Goal: Book appointment/travel/reservation

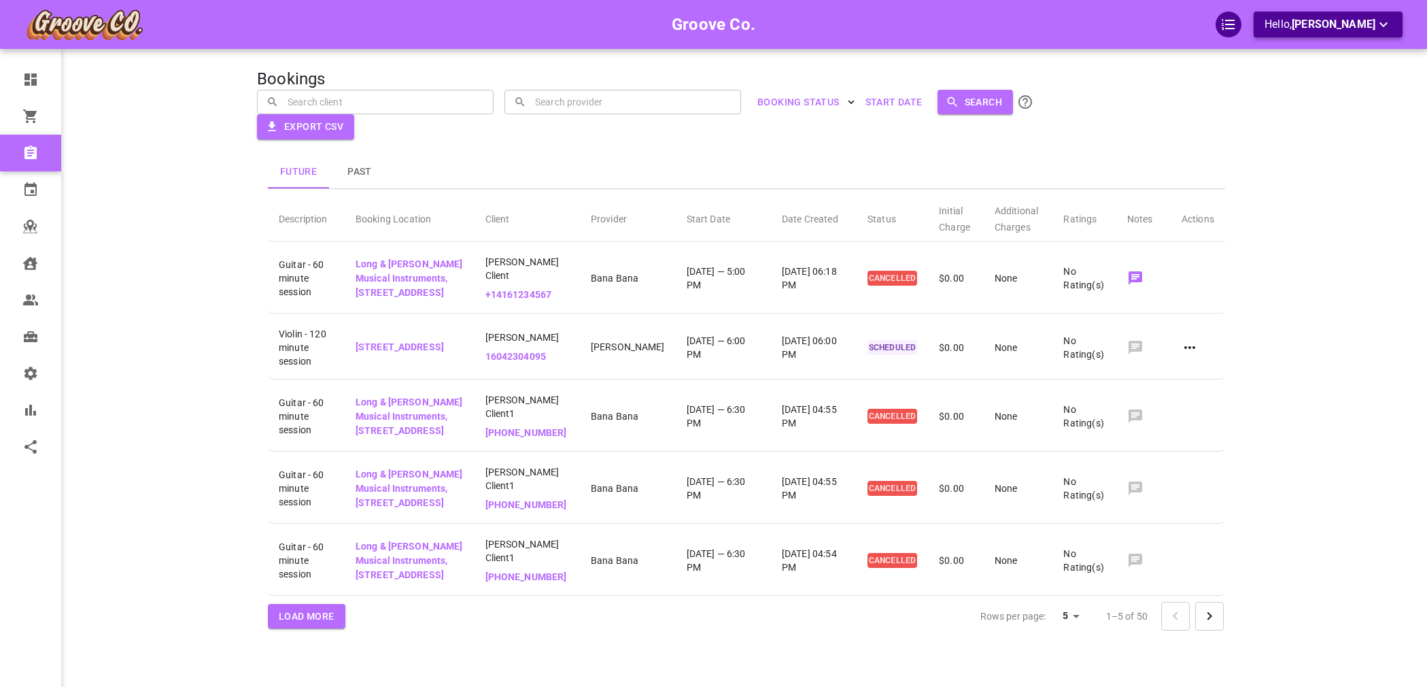
click at [1296, 18] on p "Hello, [PERSON_NAME]" at bounding box center [1327, 24] width 127 height 17
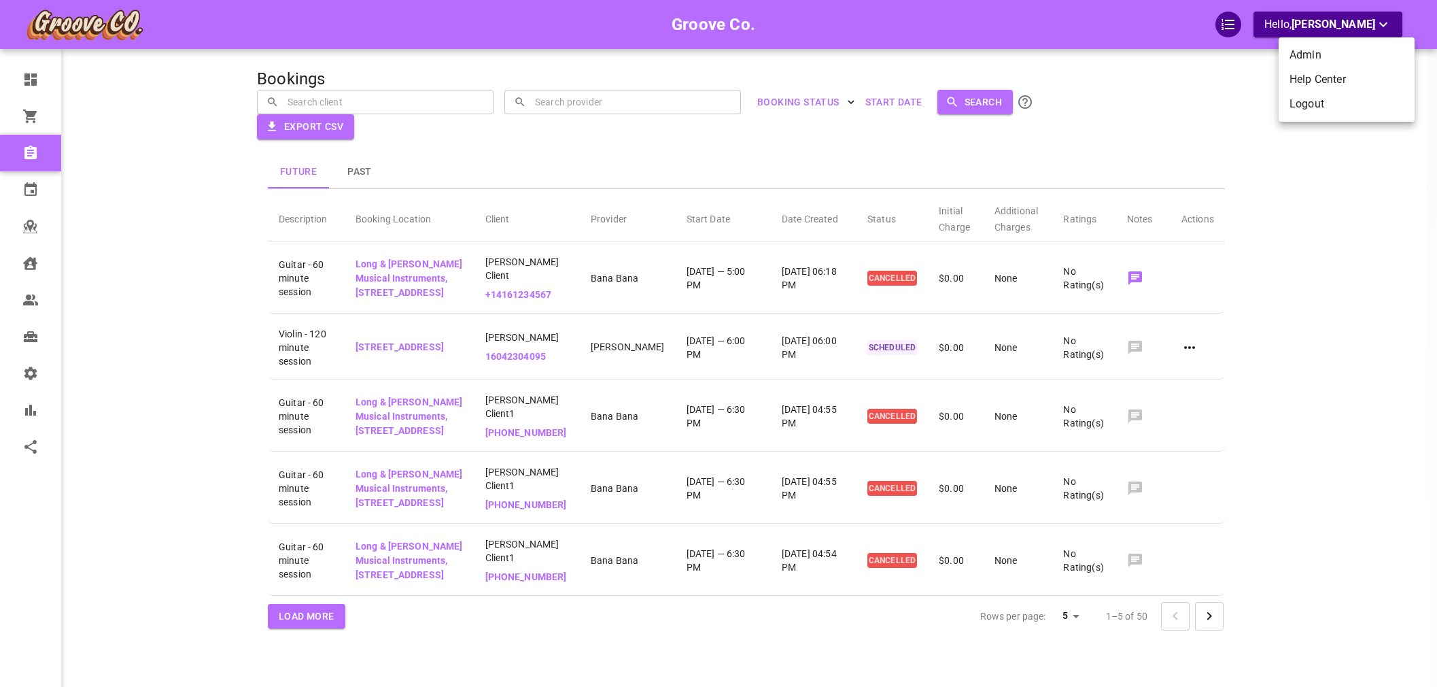
click at [1305, 69] on li "Help Center" at bounding box center [1347, 79] width 136 height 24
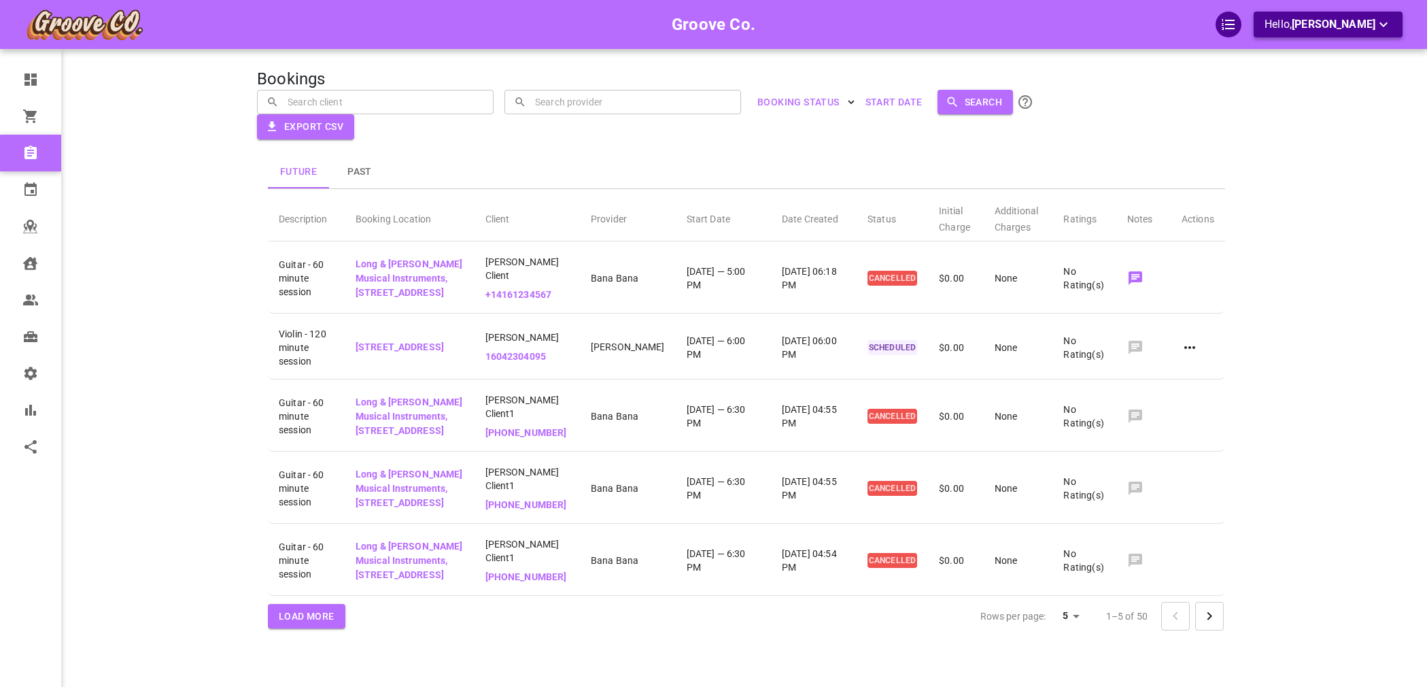
click at [1366, 19] on span "[PERSON_NAME]" at bounding box center [1334, 24] width 84 height 13
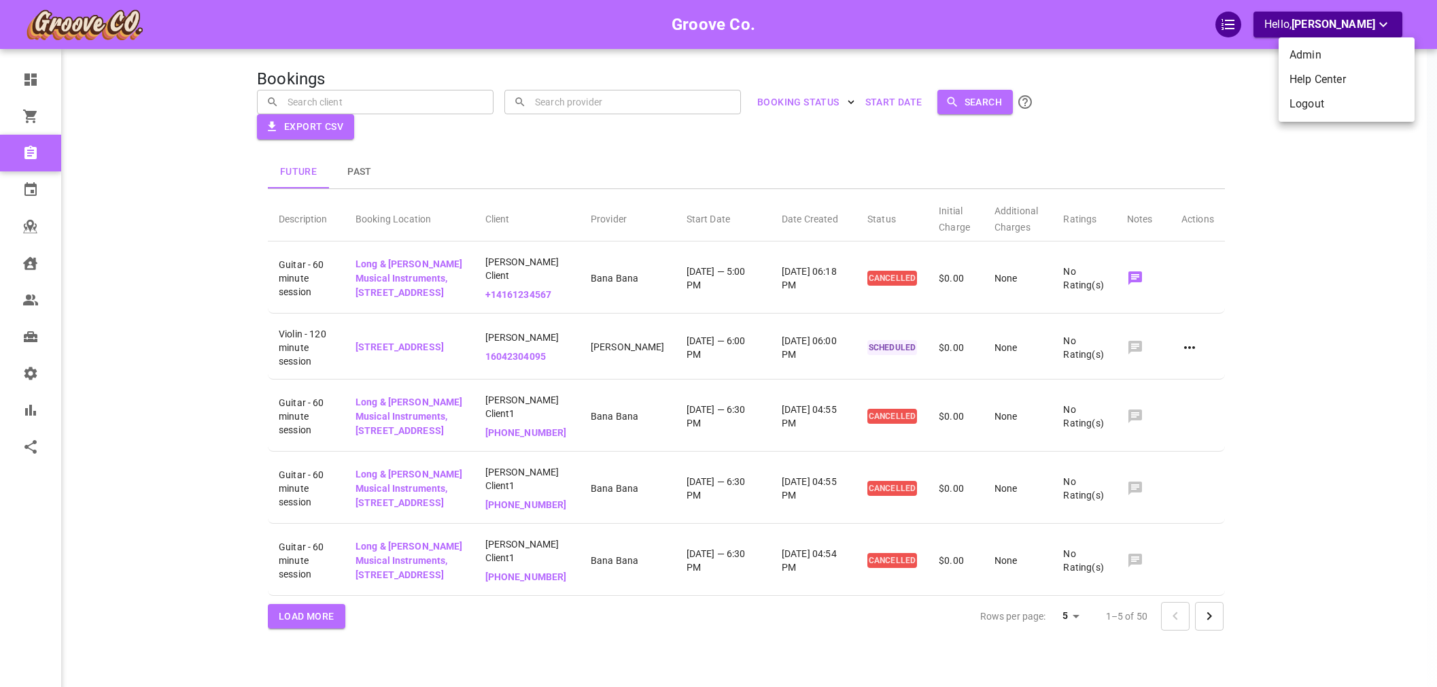
click at [1344, 109] on li "Logout" at bounding box center [1347, 104] width 136 height 24
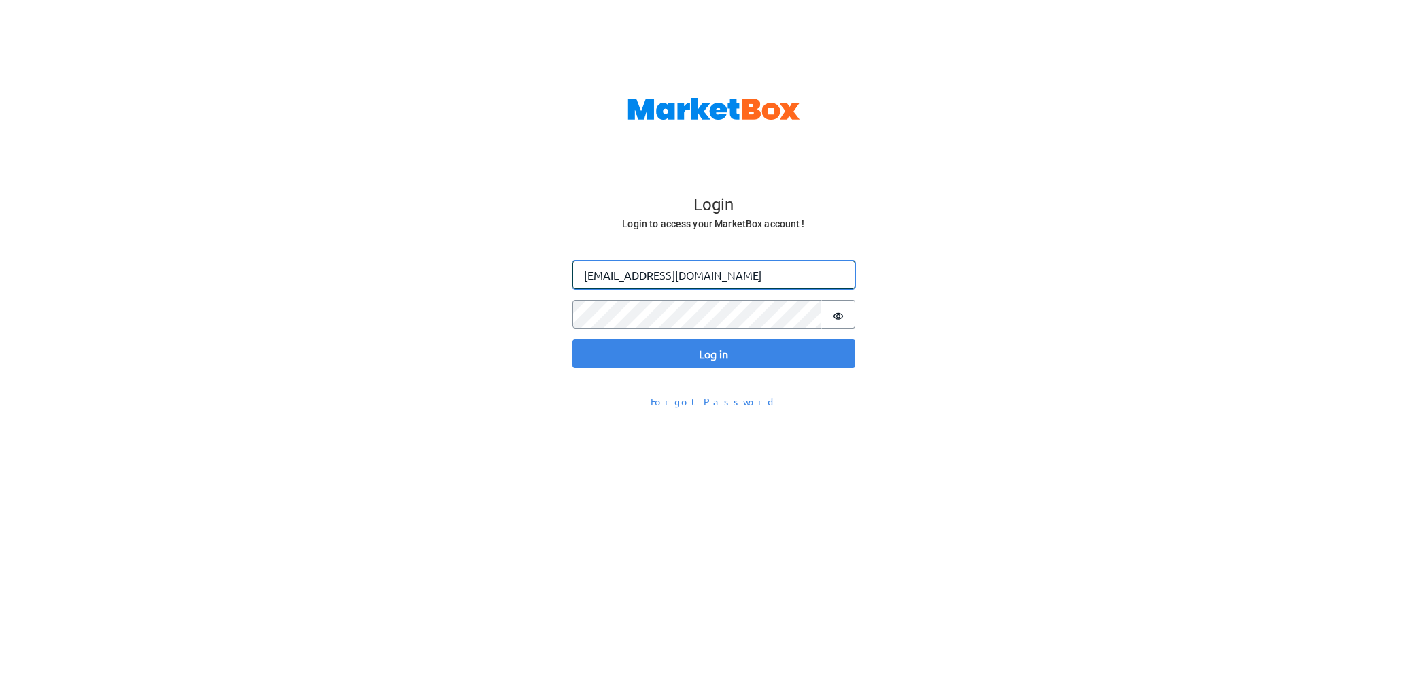
click at [610, 279] on input "omar@gomarketbox.com" at bounding box center [713, 274] width 283 height 29
type input "omar+groove@gomarketbox.com"
click at [572, 339] on button "Log in" at bounding box center [713, 353] width 283 height 29
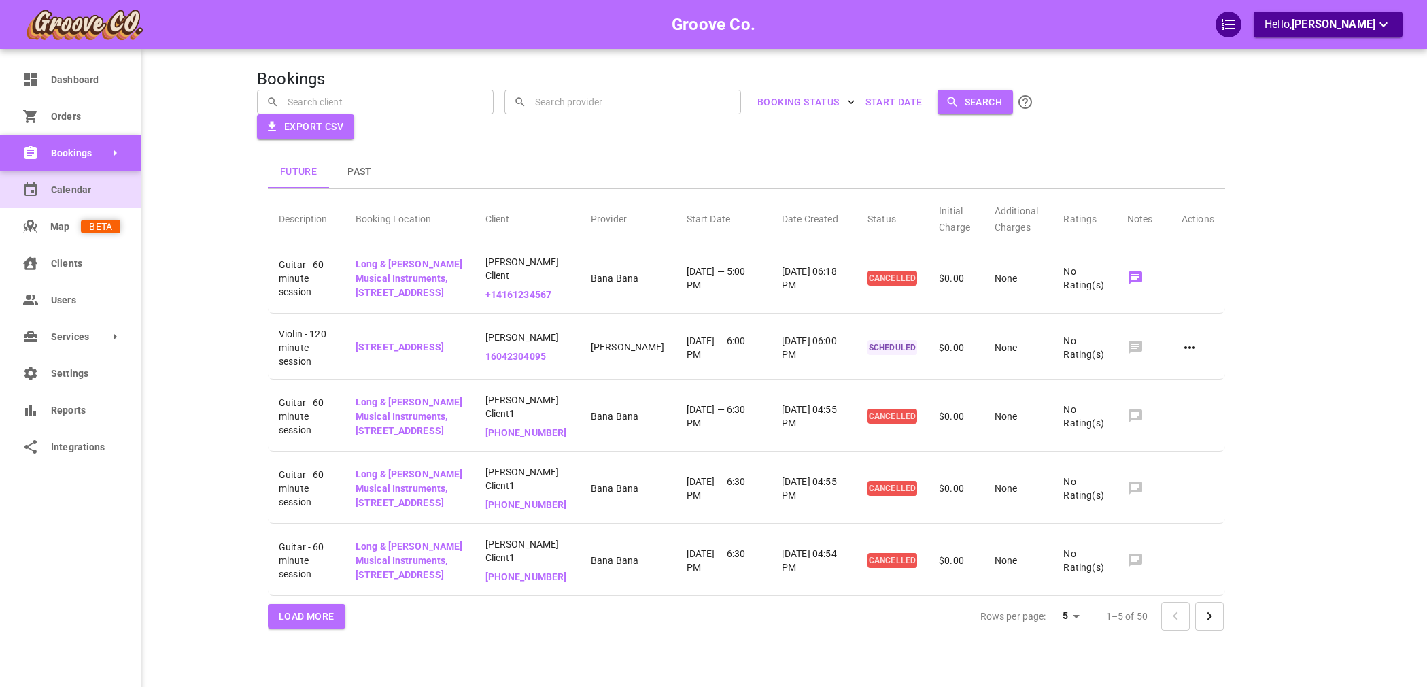
click at [48, 194] on link "Calendar" at bounding box center [70, 189] width 141 height 37
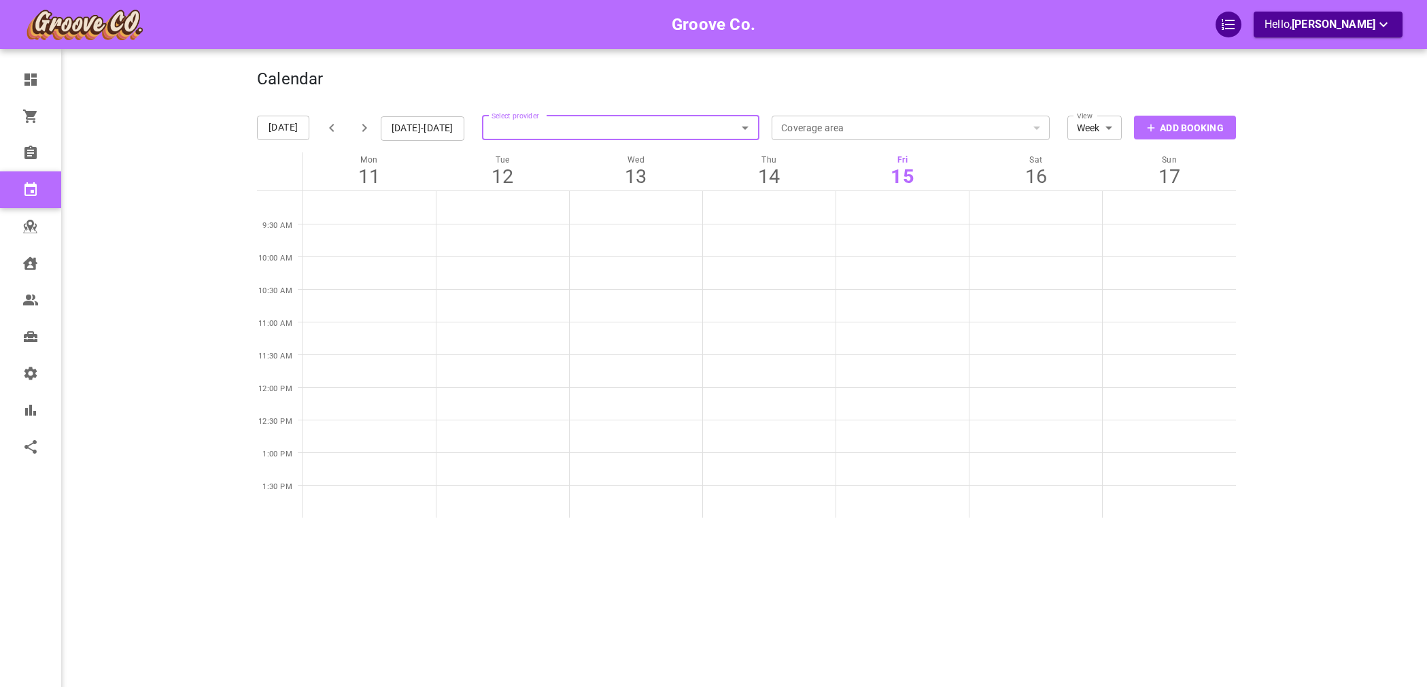
click at [480, 150] on div "Today Aug 11-17, 2025 Select provider Select provider Coverage area ​ Coverage …" at bounding box center [746, 310] width 979 height 415
click at [503, 131] on input "Select provider" at bounding box center [621, 128] width 278 height 30
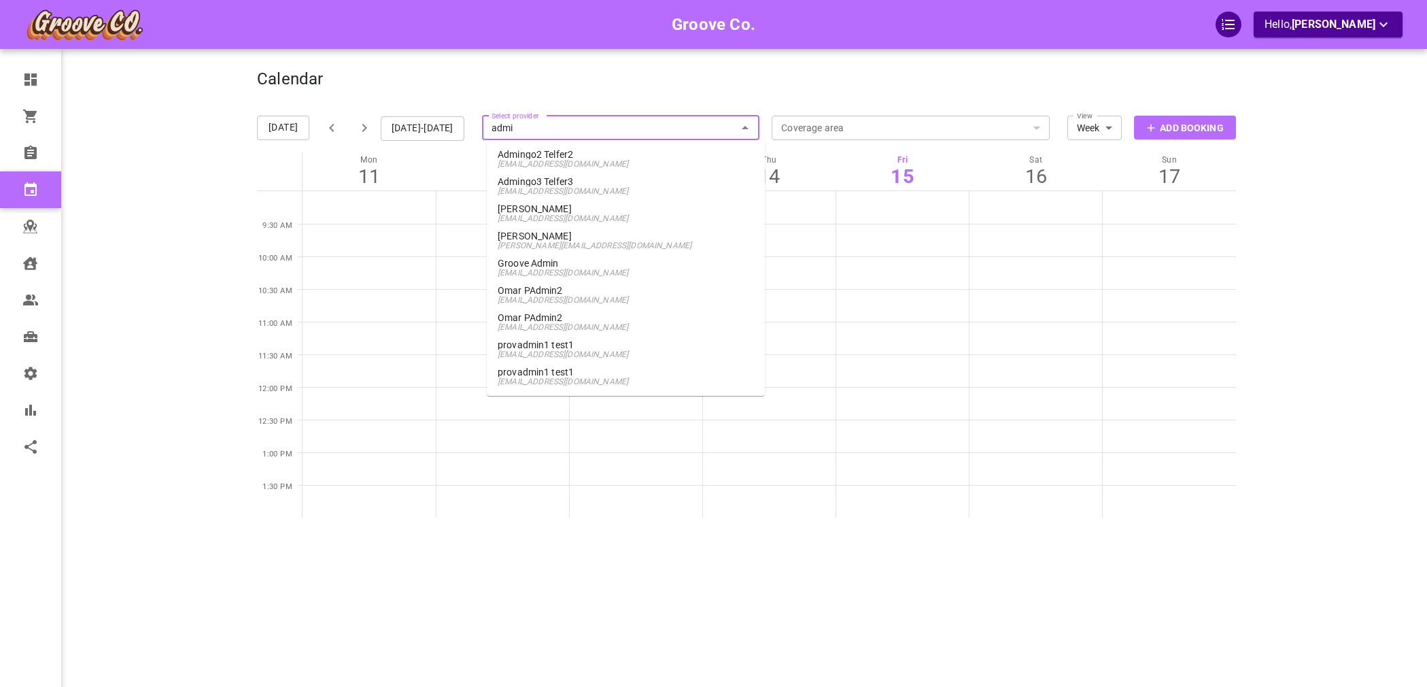
type input "admin"
click at [617, 156] on p "Admingo2 Telfer2" at bounding box center [626, 155] width 256 height 10
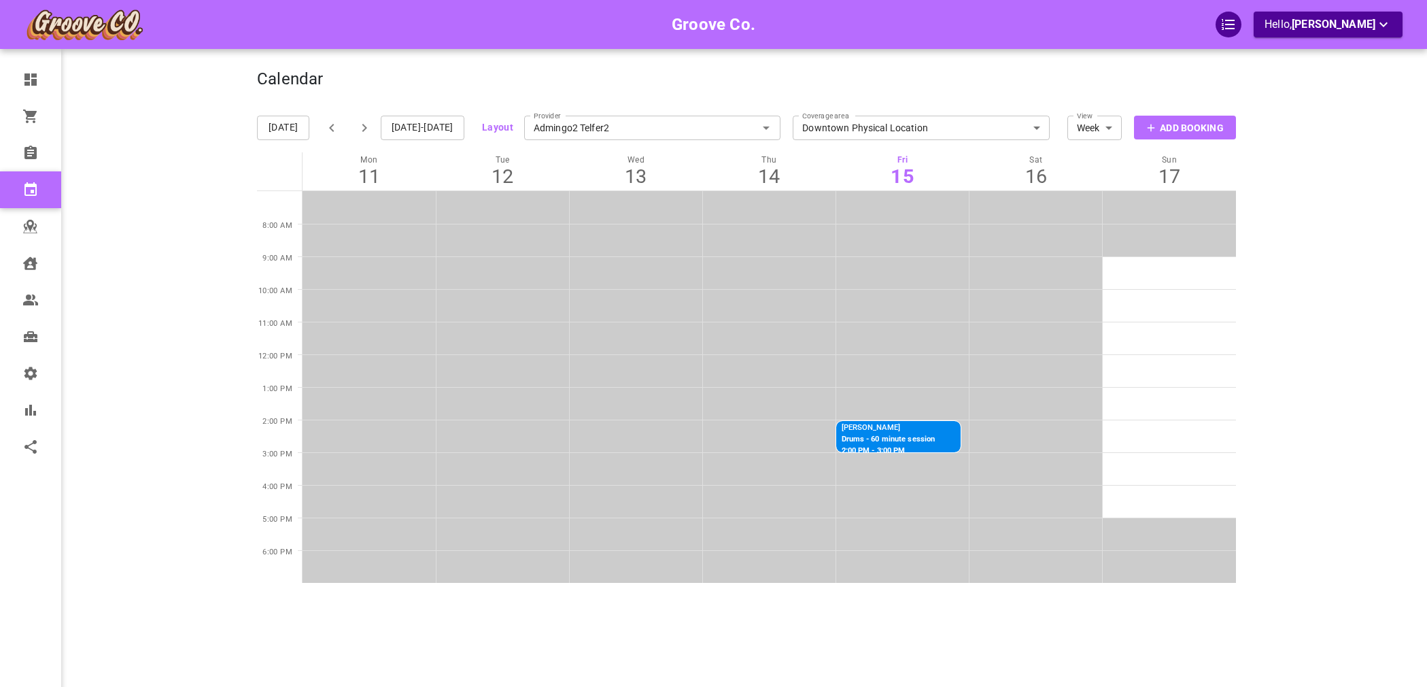
click at [1220, 379] on td at bounding box center [1169, 370] width 133 height 33
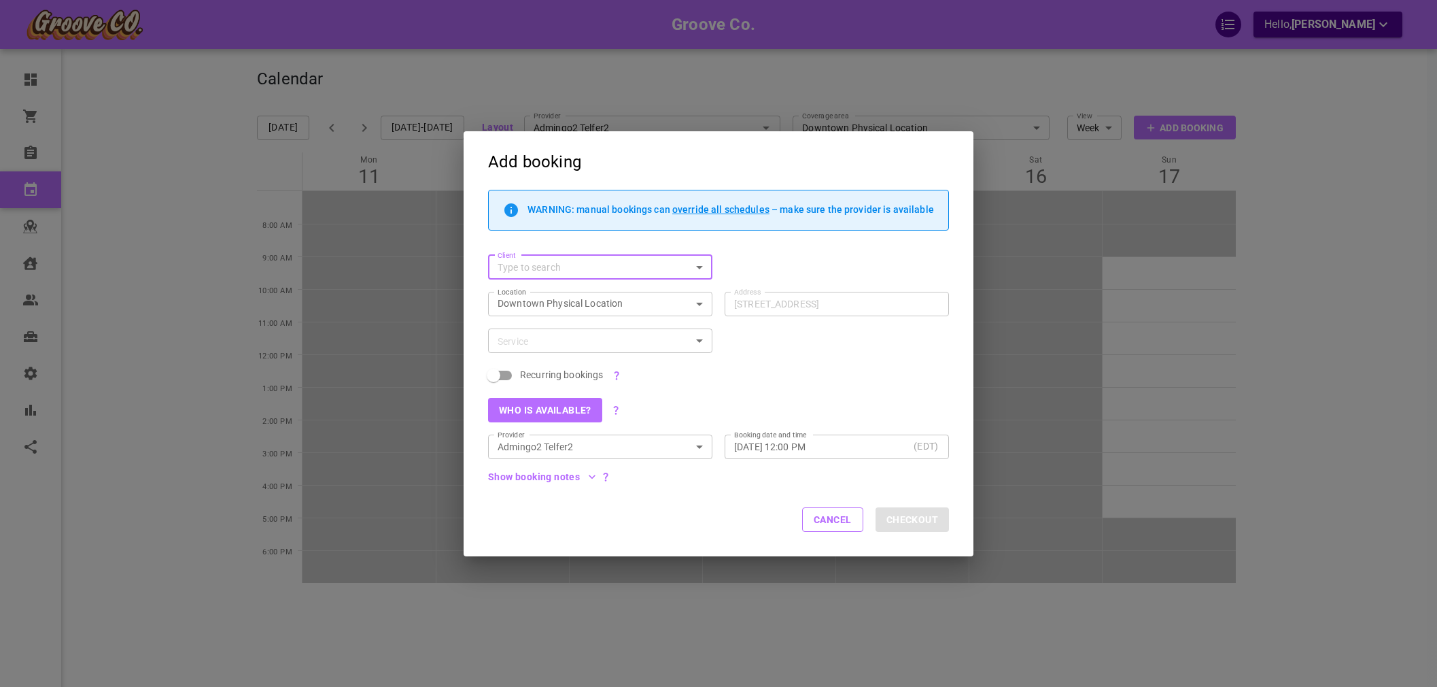
type input "b"
click at [601, 296] on p "Ontario2 Client2" at bounding box center [600, 294] width 203 height 10
type input "Ontario2 Client2"
click at [598, 336] on input "Service" at bounding box center [589, 340] width 194 height 17
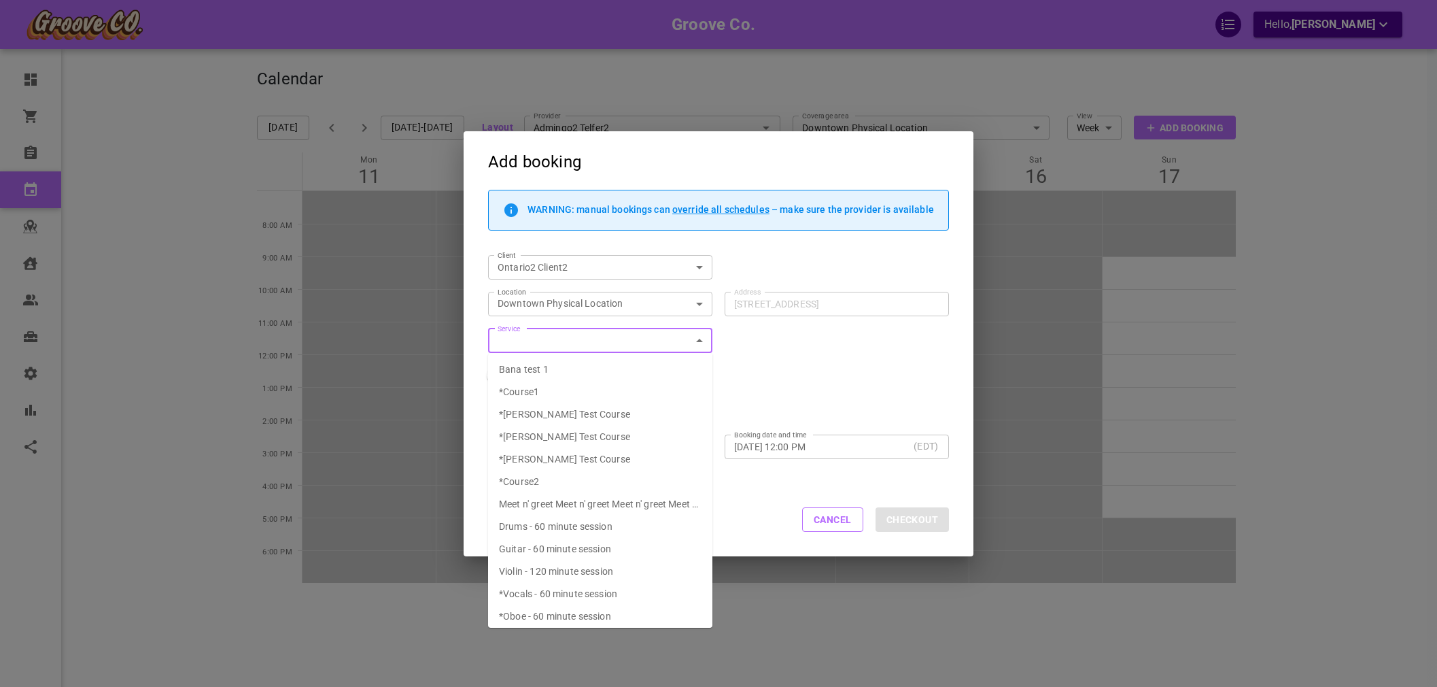
click at [598, 441] on li "*Boris Test Course" at bounding box center [600, 437] width 224 height 22
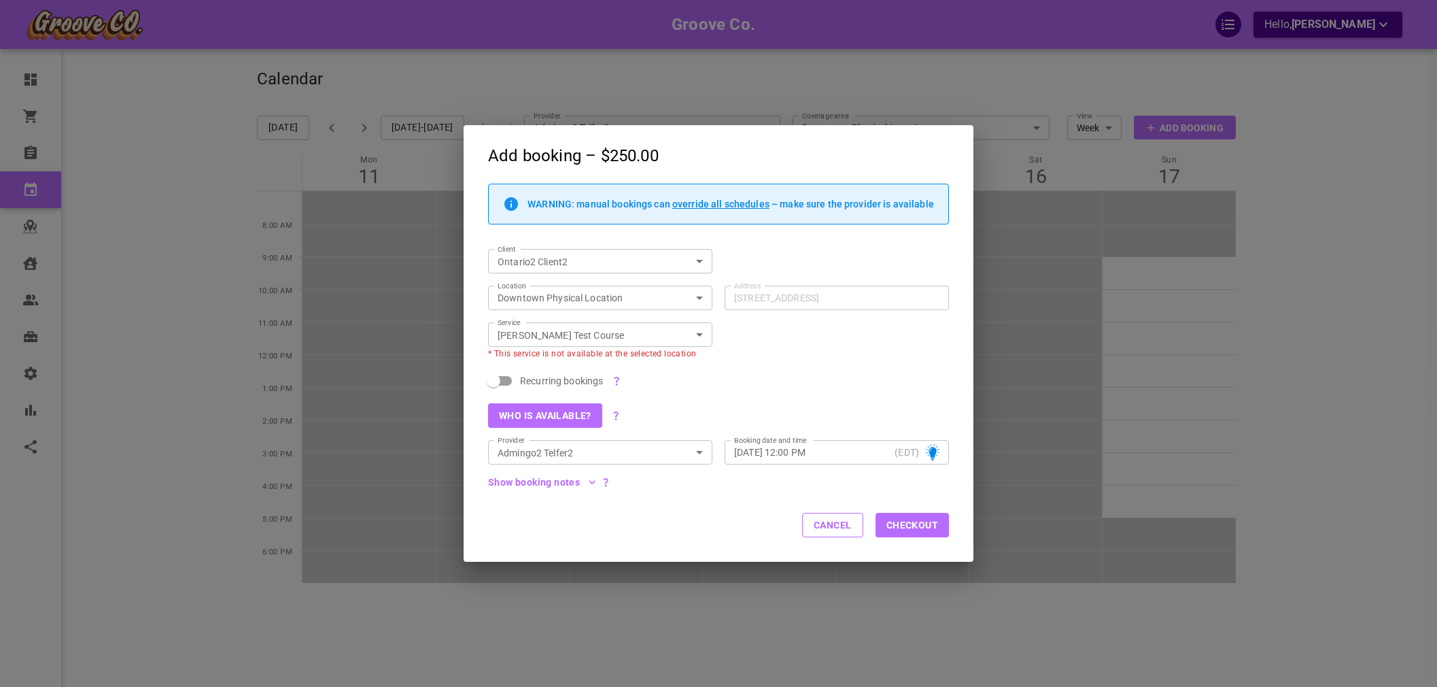
click at [723, 387] on div "Recurring bookings" at bounding box center [712, 374] width 473 height 33
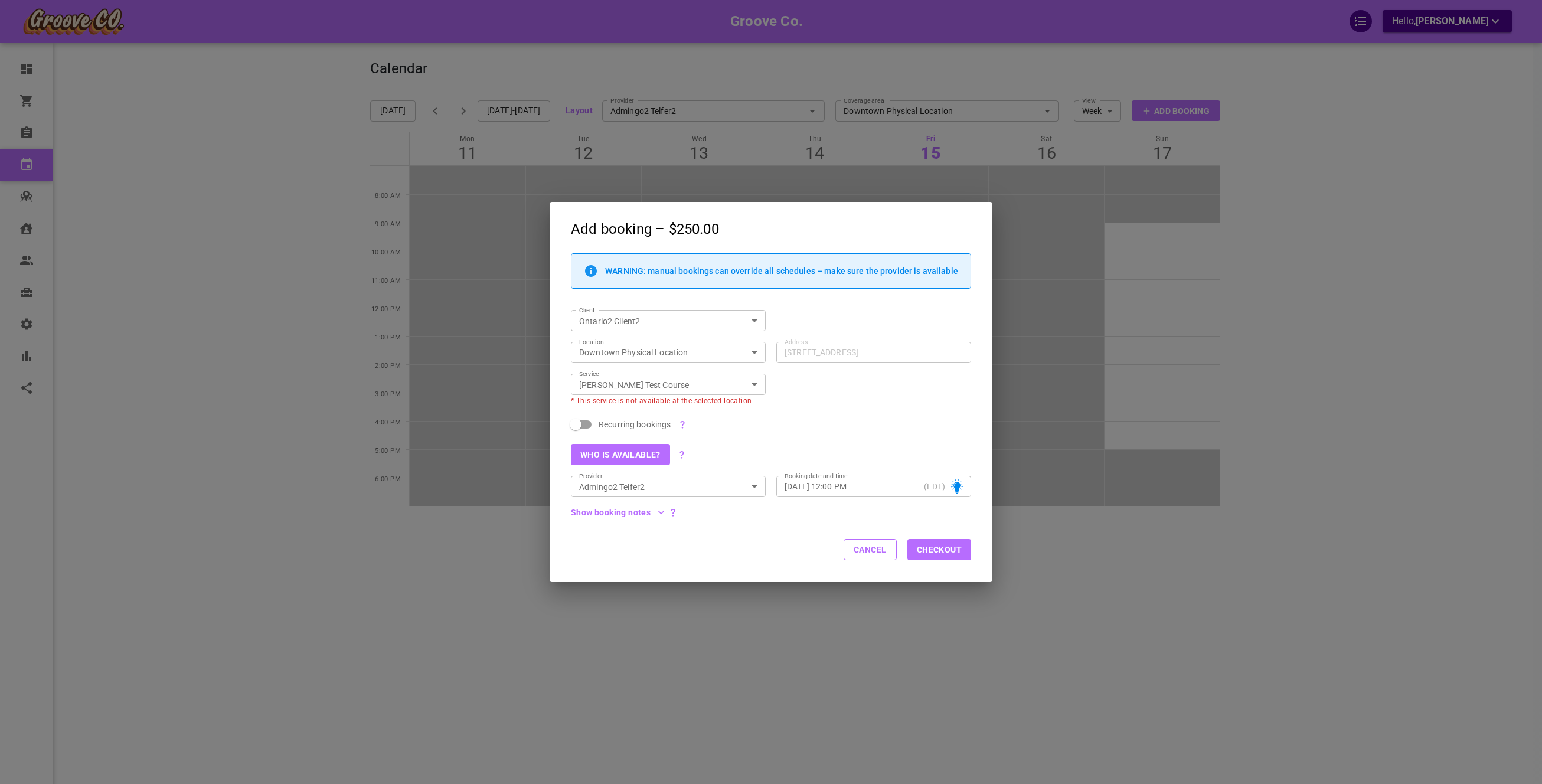
click at [637, 457] on button "Who is available?" at bounding box center [620, 454] width 99 height 21
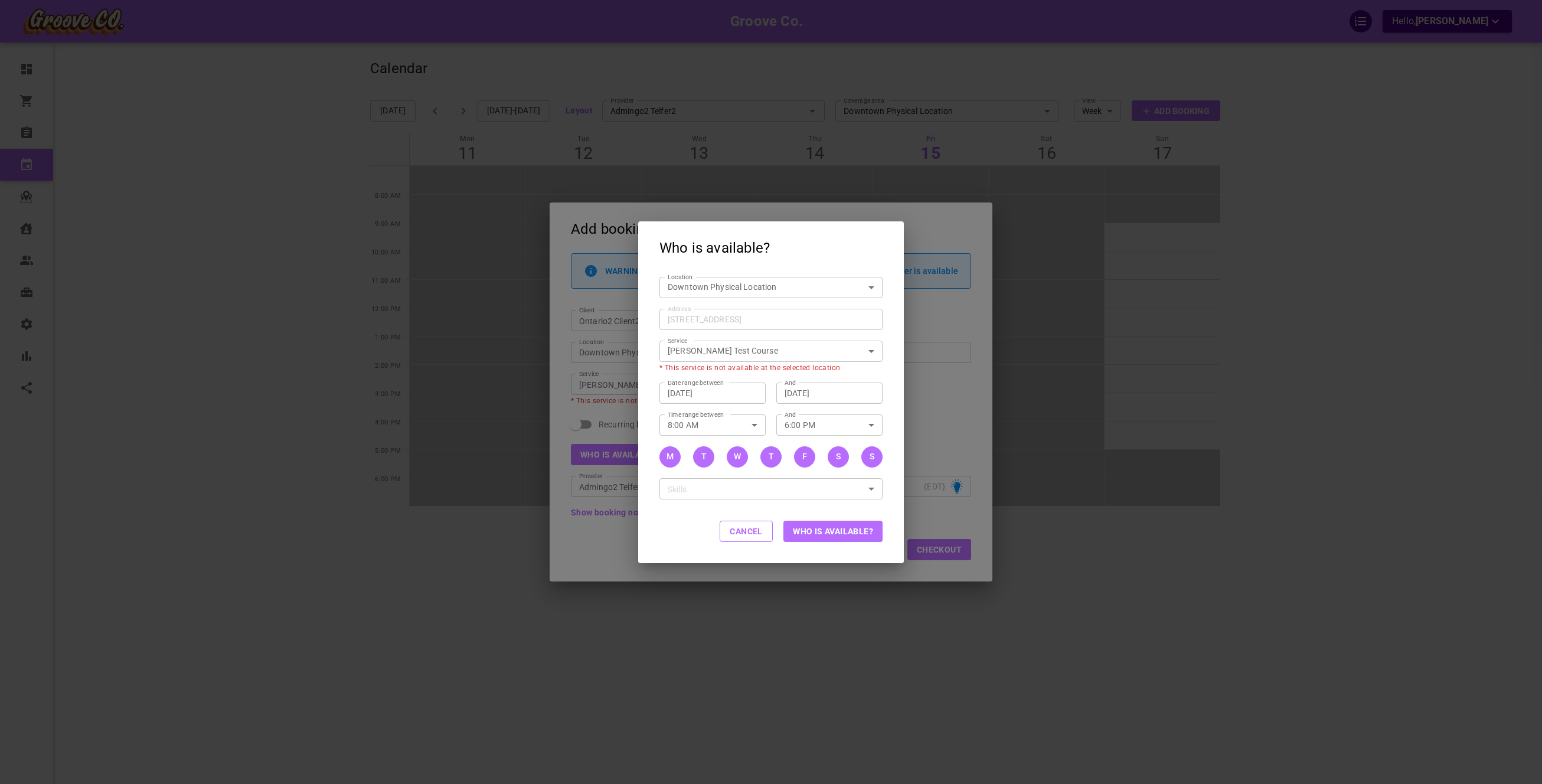
click at [859, 523] on button "Who is available?" at bounding box center [833, 531] width 99 height 21
click at [797, 331] on div "Service Boris Test Course 4d534e48-dea6-45b9-9dd8-de4f51005183 Service * This s…" at bounding box center [765, 351] width 234 height 42
click at [765, 352] on body "Groove Co. Hello, Omar Tahir Dashboard Orders Bookings Calendar Map Clients Use…" at bounding box center [771, 428] width 1542 height 856
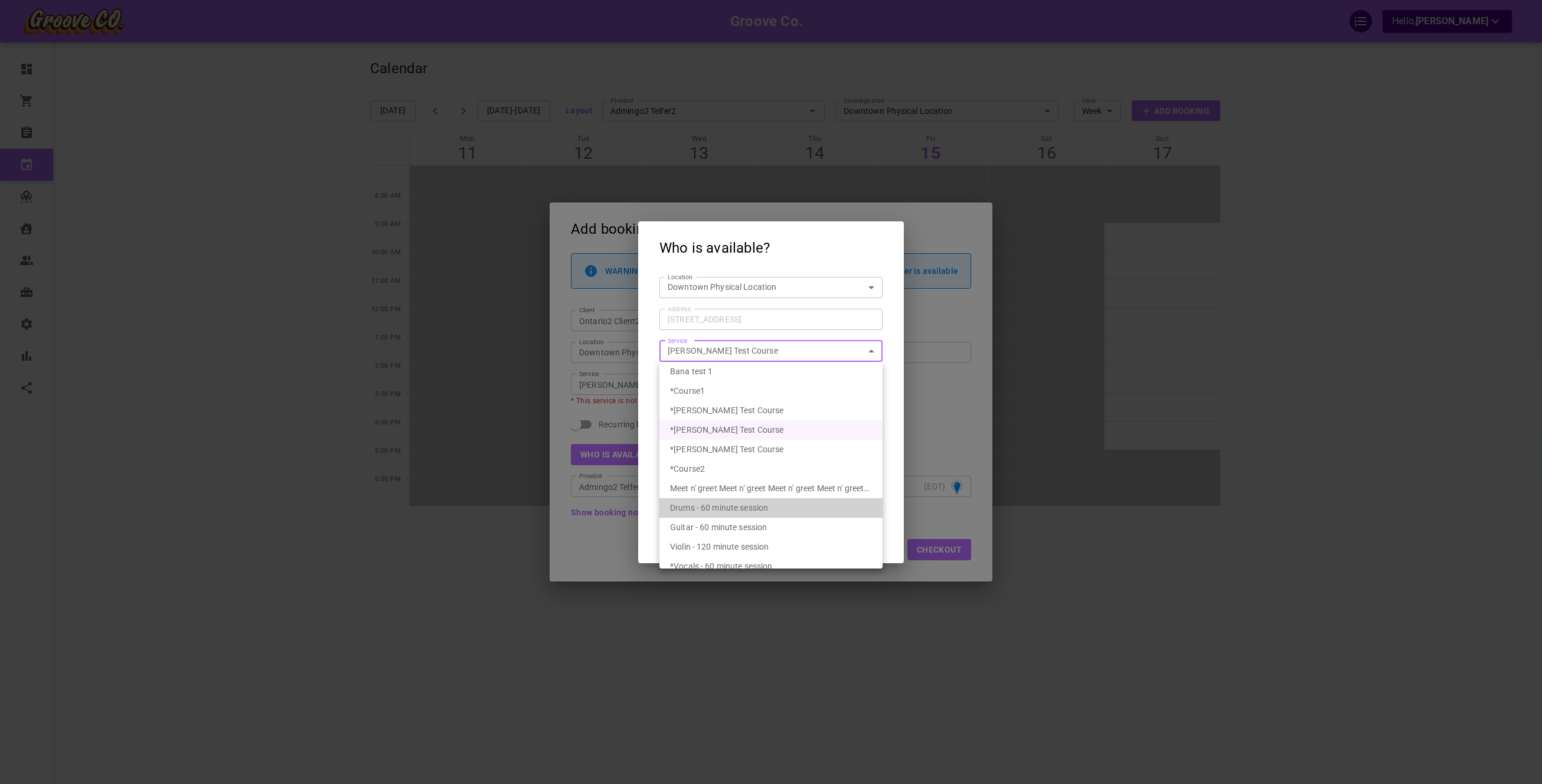
click at [795, 513] on div "Drums - 60 minute session" at bounding box center [771, 508] width 202 height 19
type input "Drums - 60 minute session"
type input "7f283d96-84a8-4f83-83f8-52bfe7559fc3"
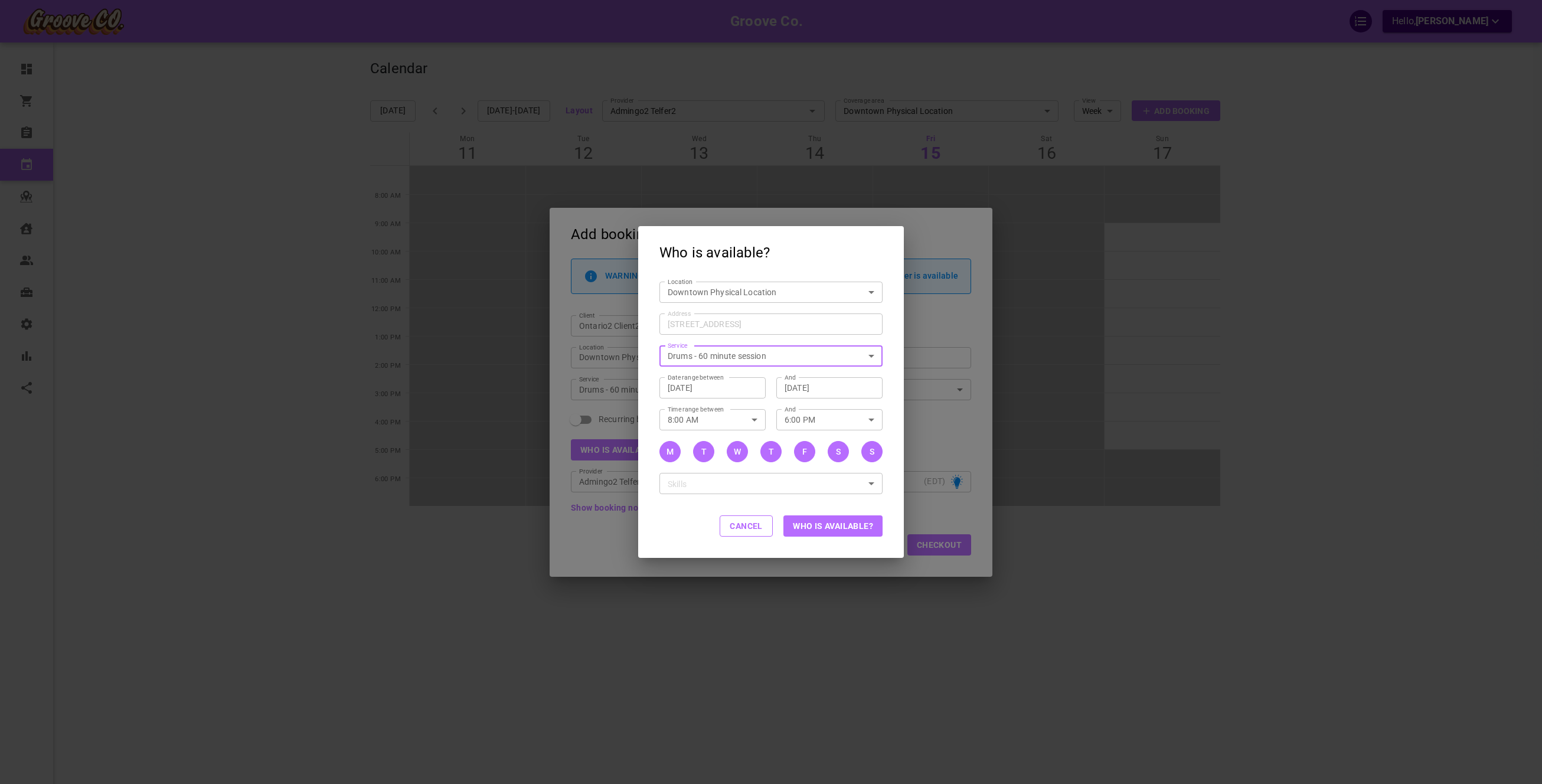
click at [814, 520] on button "Who is available?" at bounding box center [833, 525] width 99 height 21
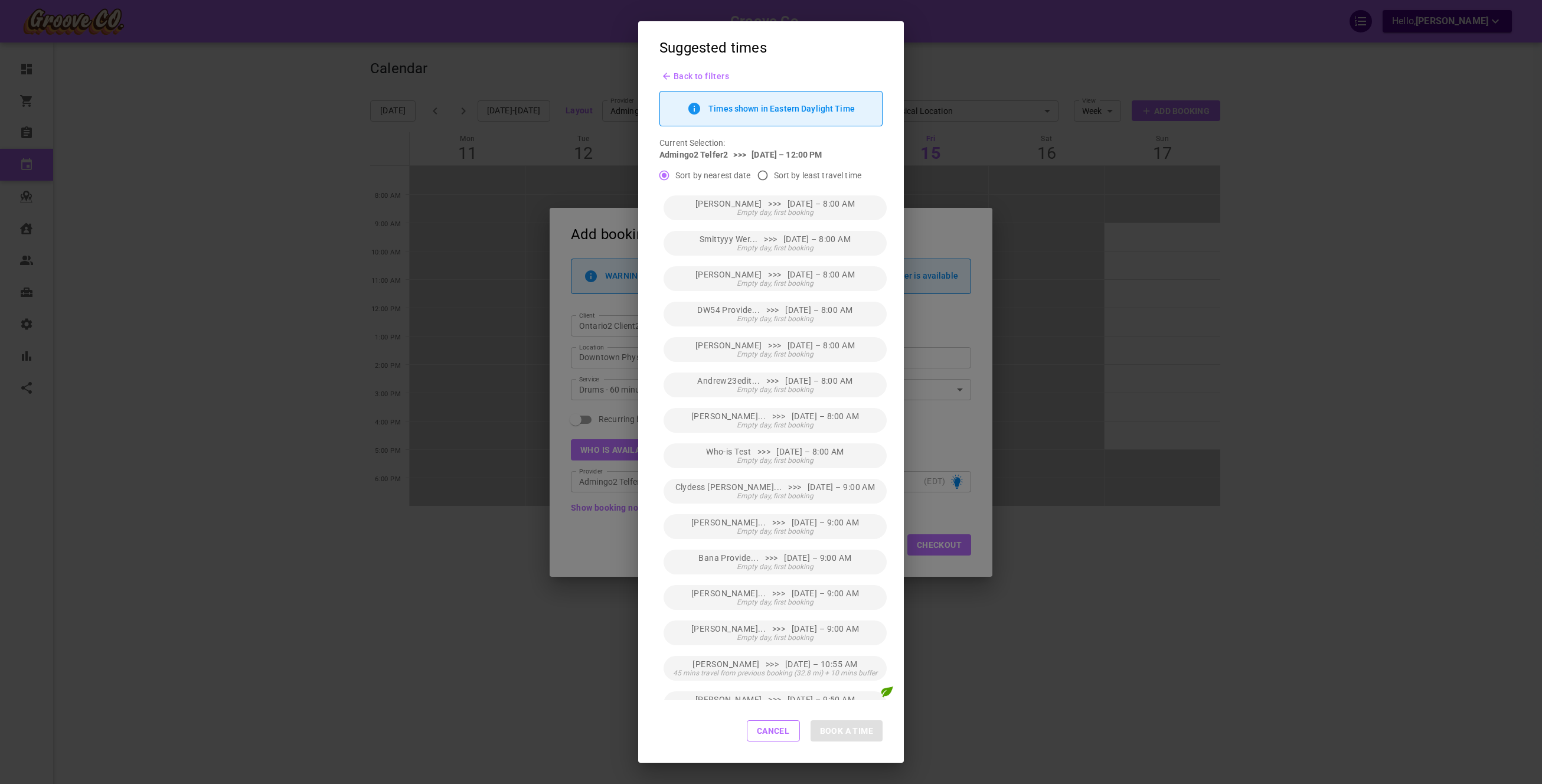
click at [773, 177] on input "Sort by least travel time" at bounding box center [762, 175] width 23 height 23
radio input "true"
click at [682, 78] on span "Back to filters" at bounding box center [702, 76] width 56 height 10
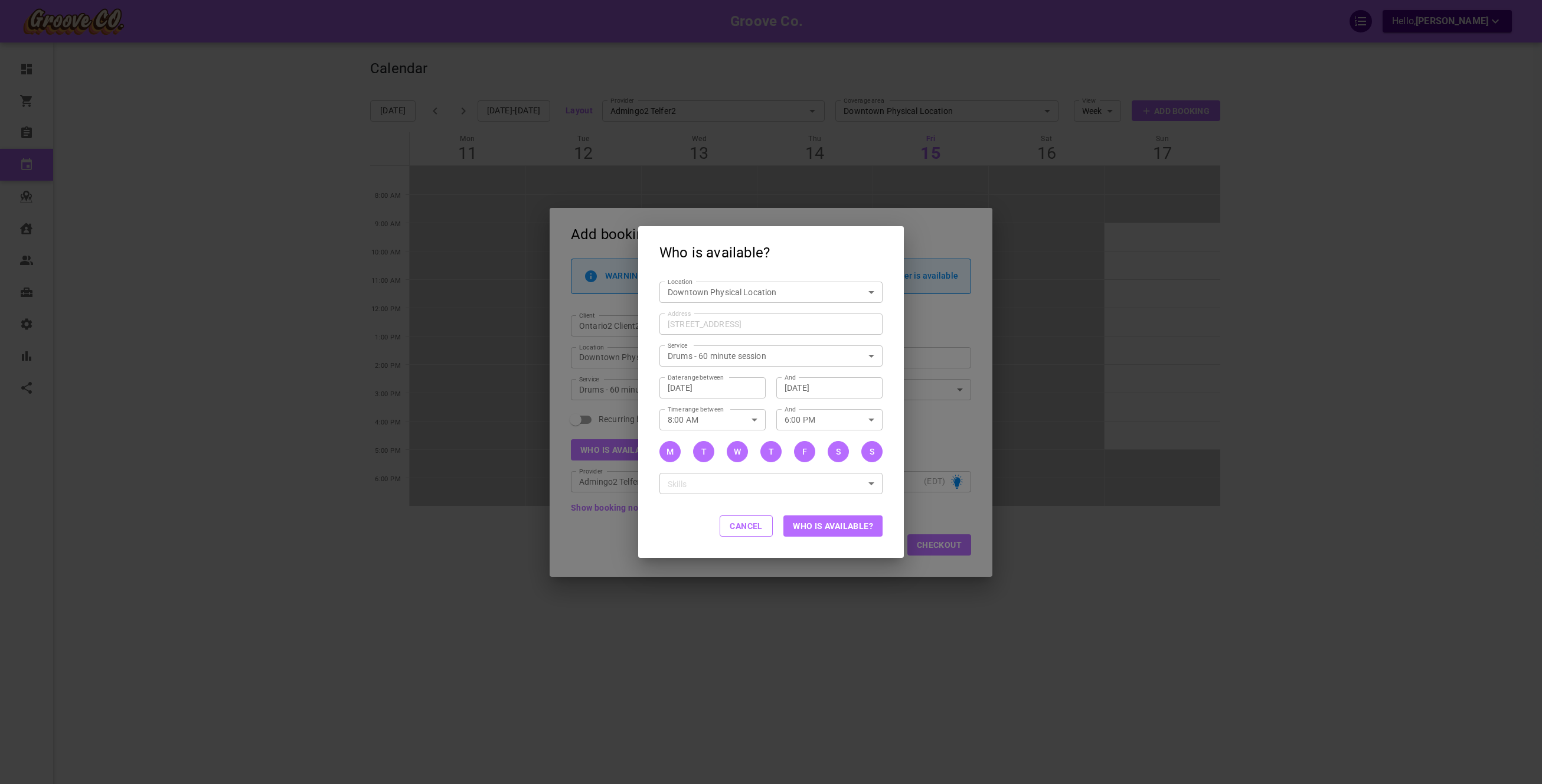
click at [803, 296] on body "Groove Co. Hello, Omar Tahir Dashboard Orders Bookings Calendar Map Clients Use…" at bounding box center [771, 428] width 1542 height 856
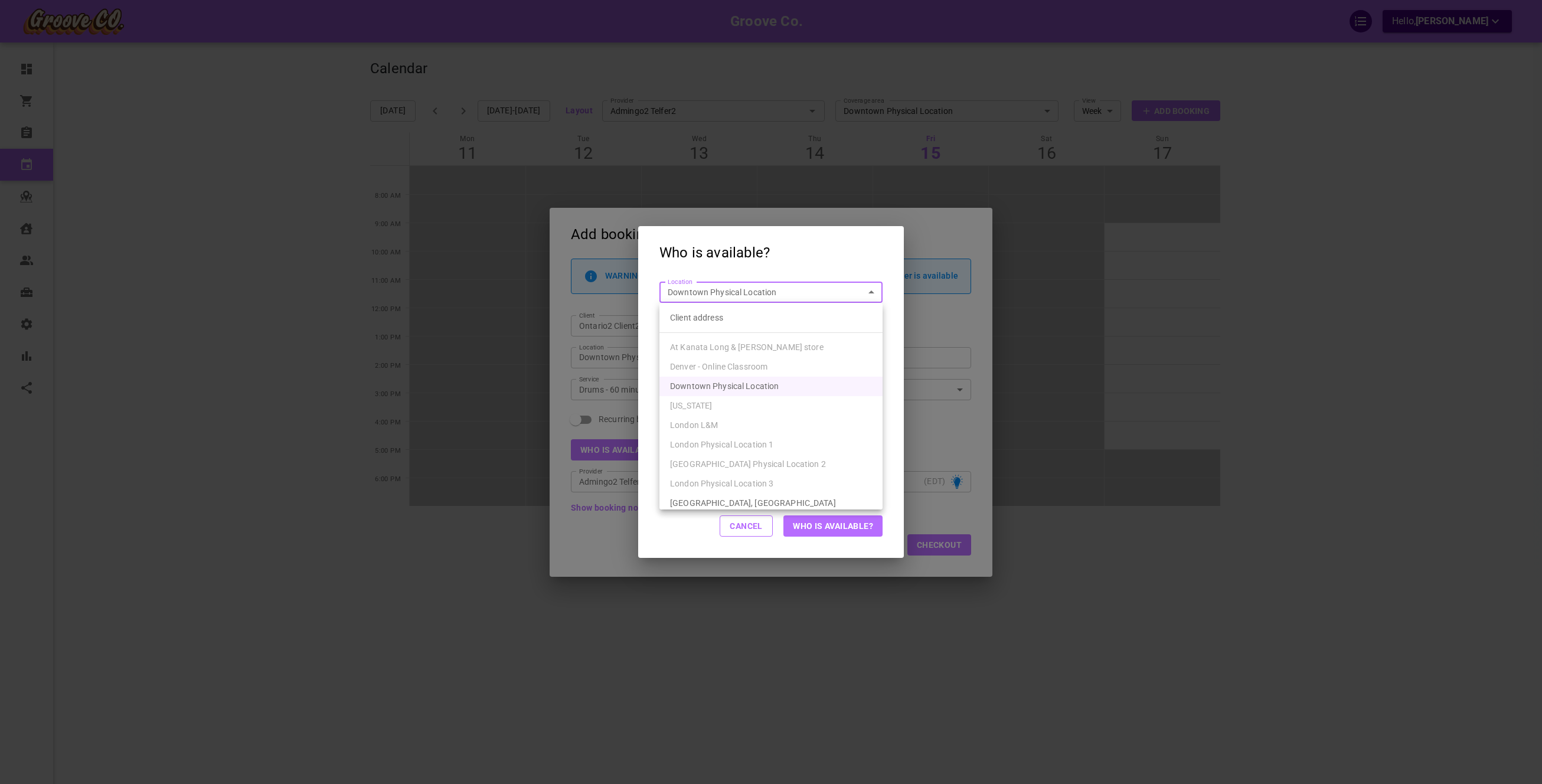
click at [780, 322] on li "Client address" at bounding box center [770, 318] width 223 height 19
type input "customerLocation"
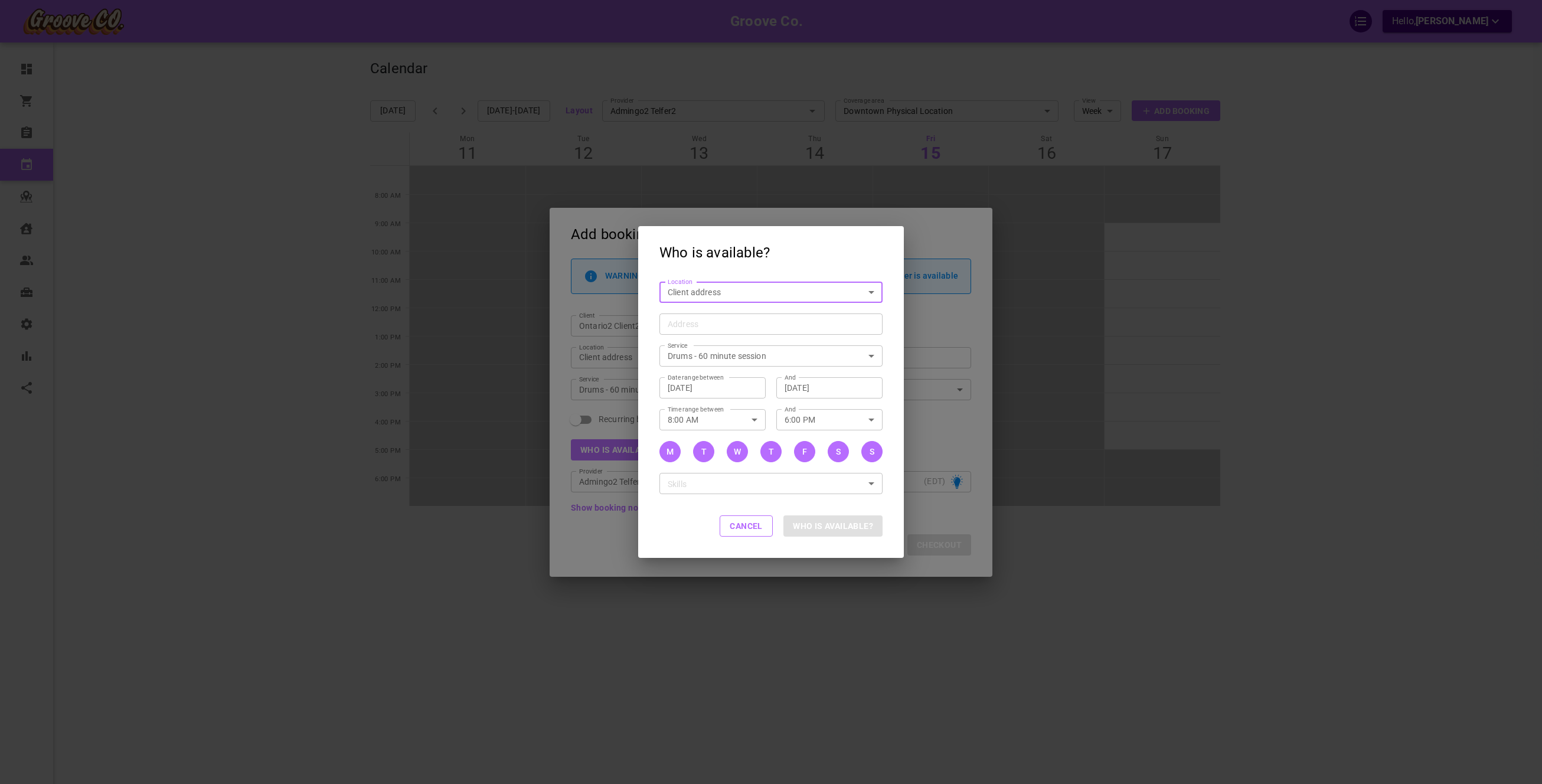
click at [772, 326] on input "Address Address" at bounding box center [765, 323] width 205 height 15
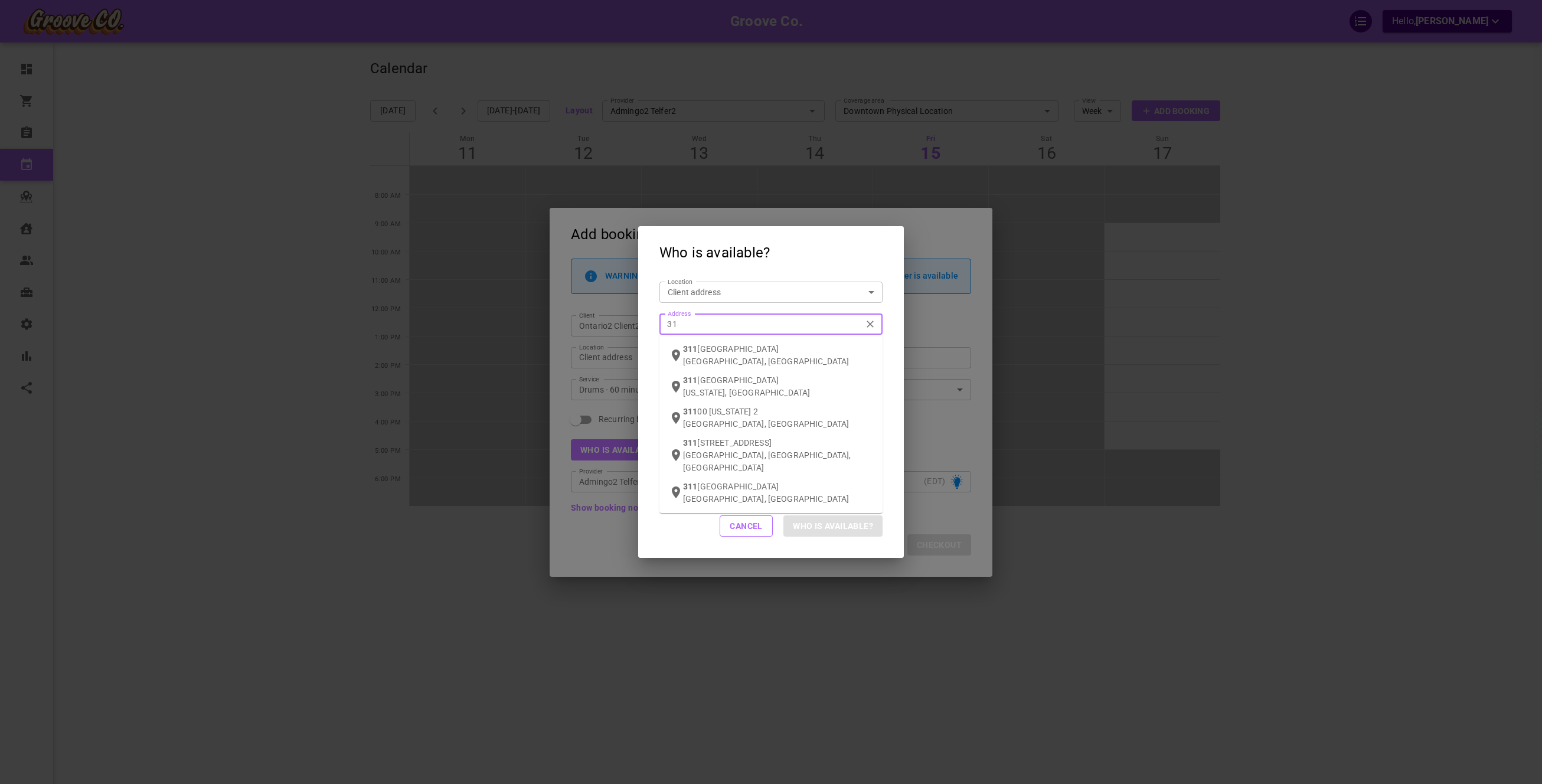
type input "3"
type input "2011 cambi"
click at [733, 356] on p "Vancouver, BC, Canada" at bounding box center [778, 366] width 190 height 23
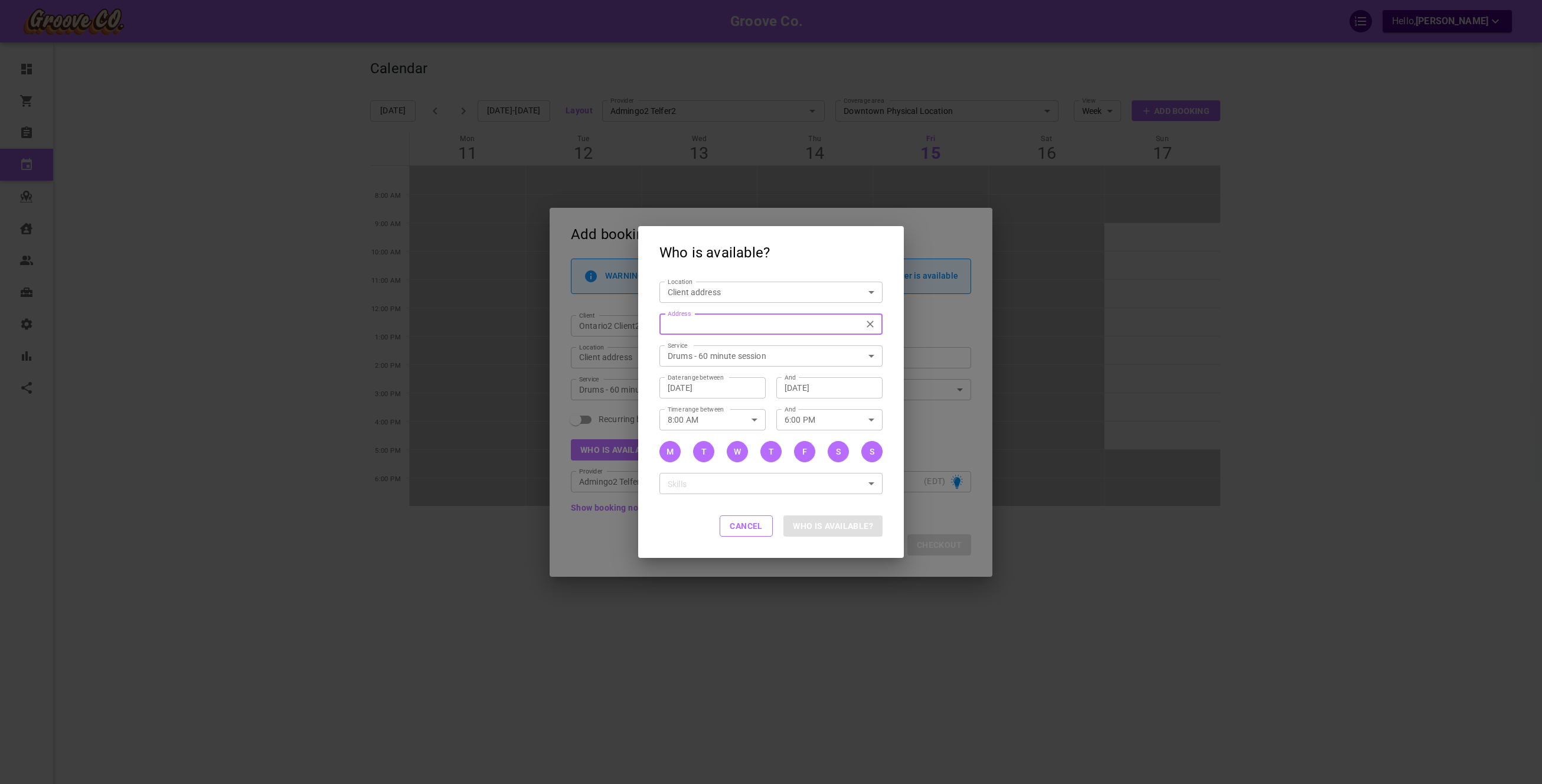
type input "2011 Cambie St., Vancouver, BC V5Z, Canada"
click at [848, 519] on button "Who is available?" at bounding box center [833, 525] width 99 height 21
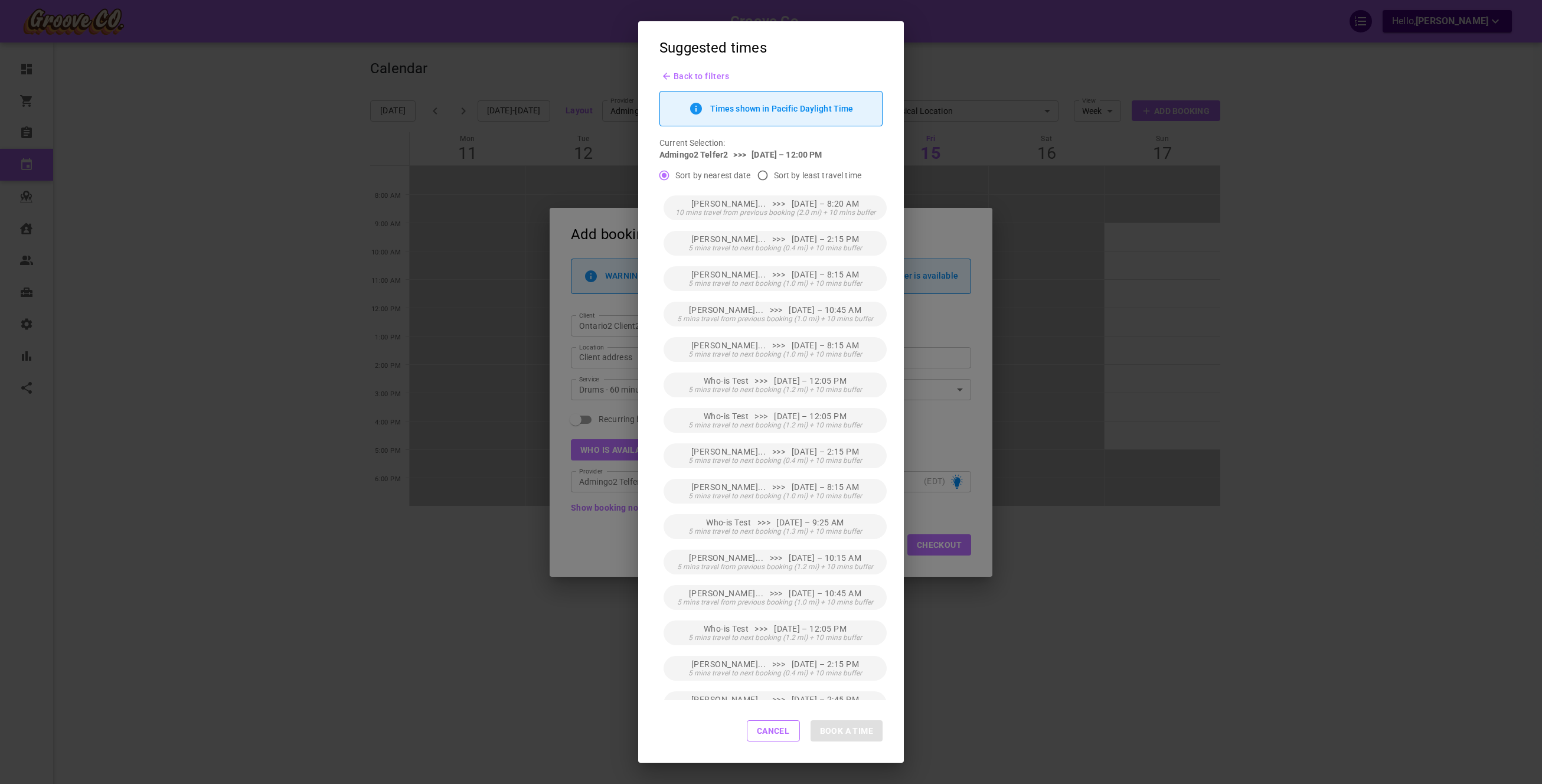
click at [775, 179] on span "Sort by least travel time" at bounding box center [817, 175] width 88 height 12
click at [774, 179] on input "Sort by least travel time" at bounding box center [762, 175] width 23 height 23
radio input "true"
click at [694, 80] on span "Back to filters" at bounding box center [702, 76] width 56 height 10
